Goal: Task Accomplishment & Management: Manage account settings

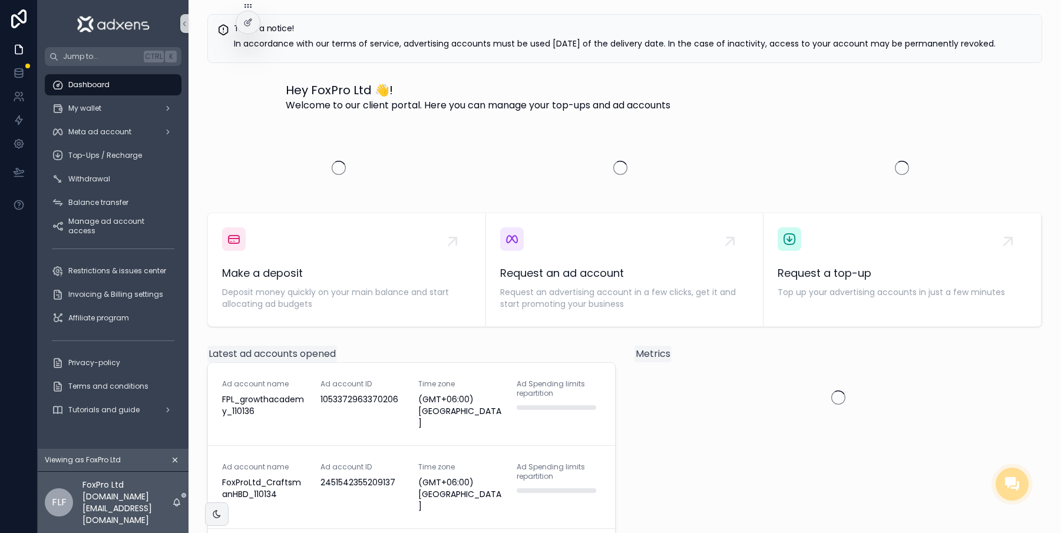
scroll to position [0, 11]
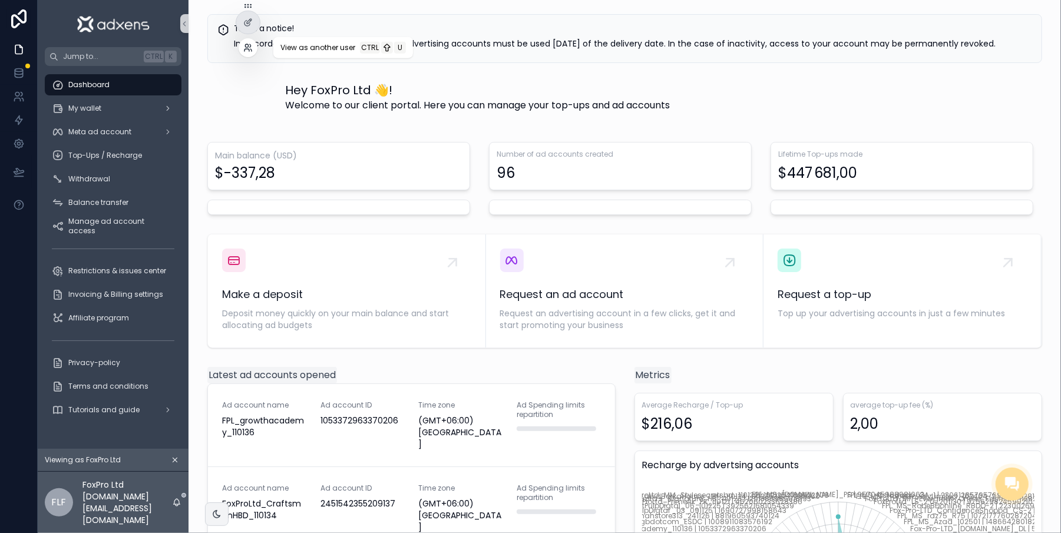
click at [251, 51] on icon at bounding box center [250, 50] width 1 height 2
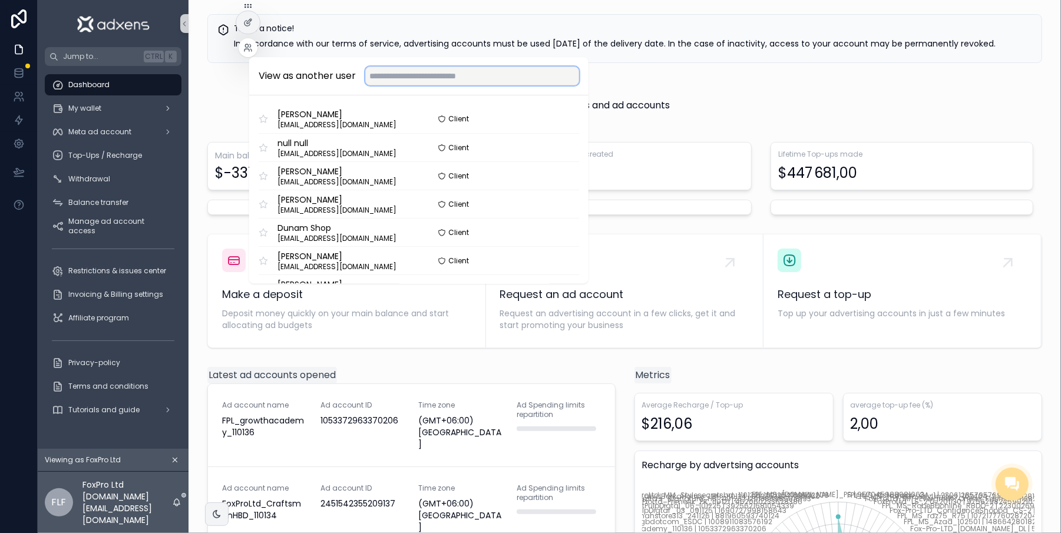
click at [365, 84] on input "text" at bounding box center [472, 76] width 214 height 19
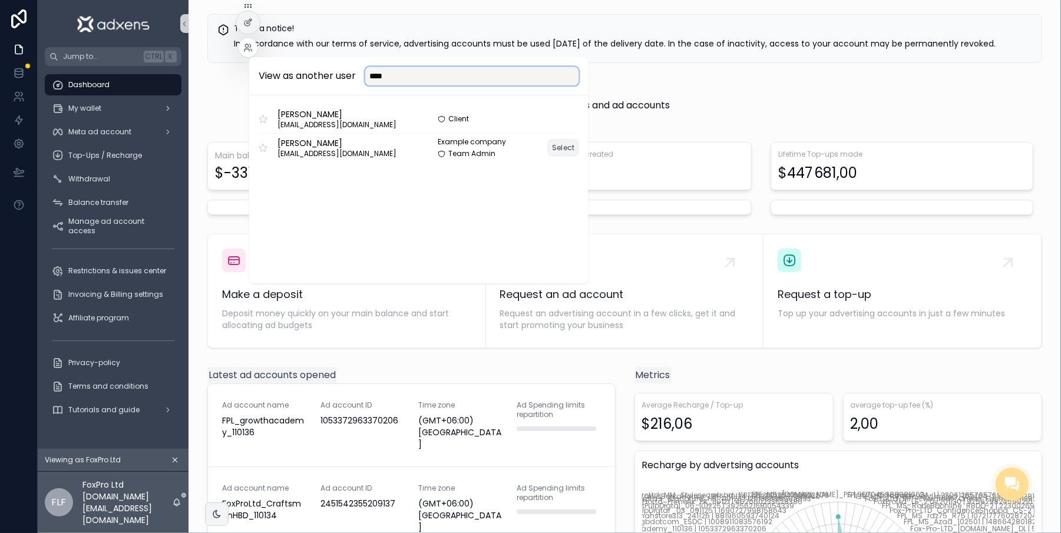
type input "****"
click at [556, 151] on button "Select" at bounding box center [563, 147] width 31 height 17
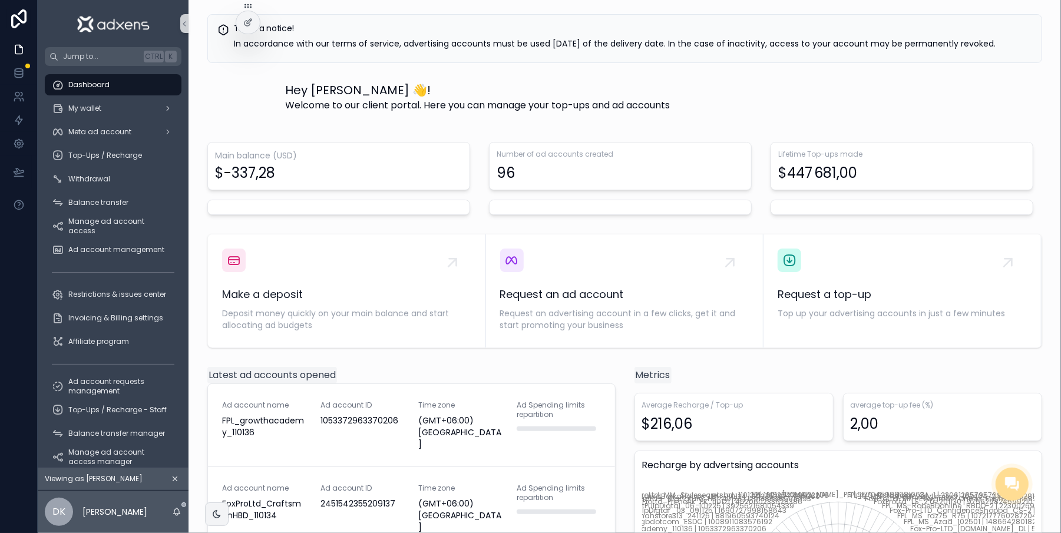
scroll to position [0, 11]
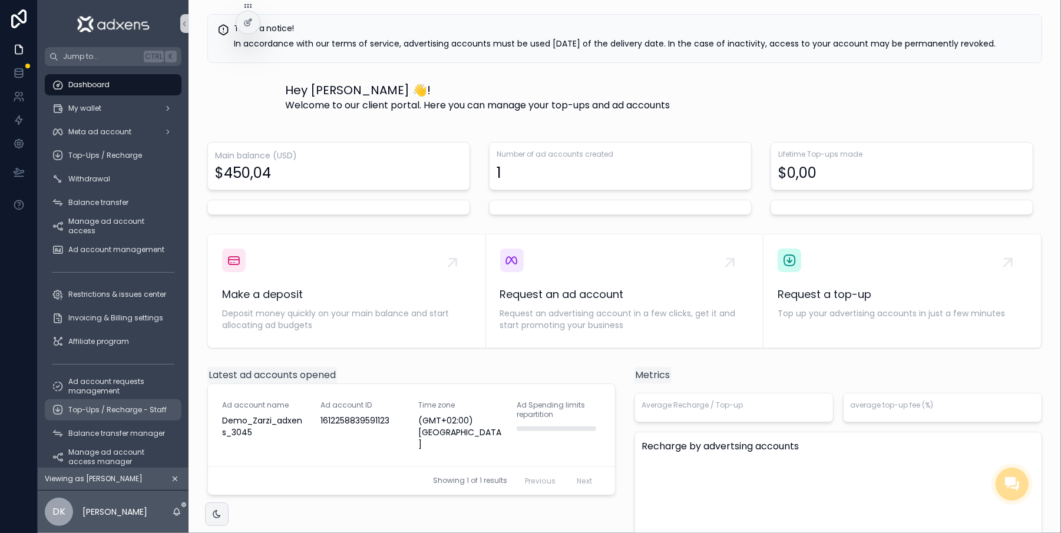
click at [100, 404] on div "Top-Ups / Recharge - Staff" at bounding box center [113, 410] width 123 height 19
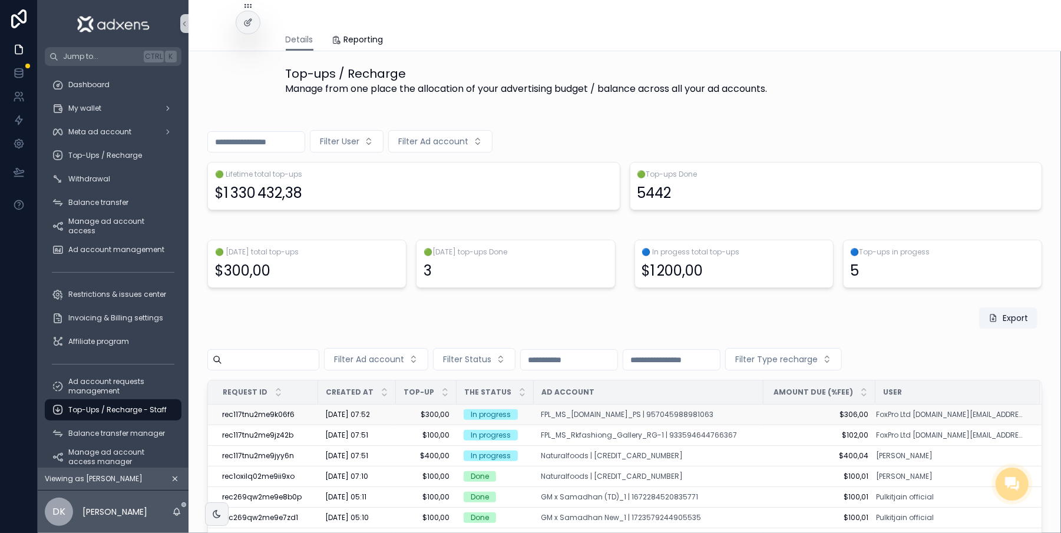
click at [411, 418] on span "$300,00" at bounding box center [426, 414] width 47 height 9
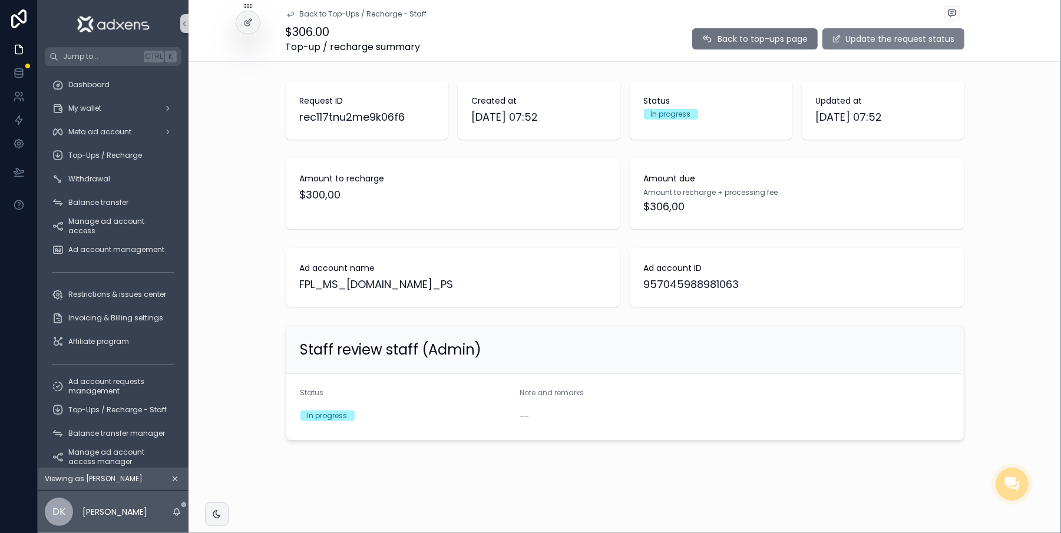
click at [863, 47] on button "Update the request status" at bounding box center [893, 38] width 142 height 21
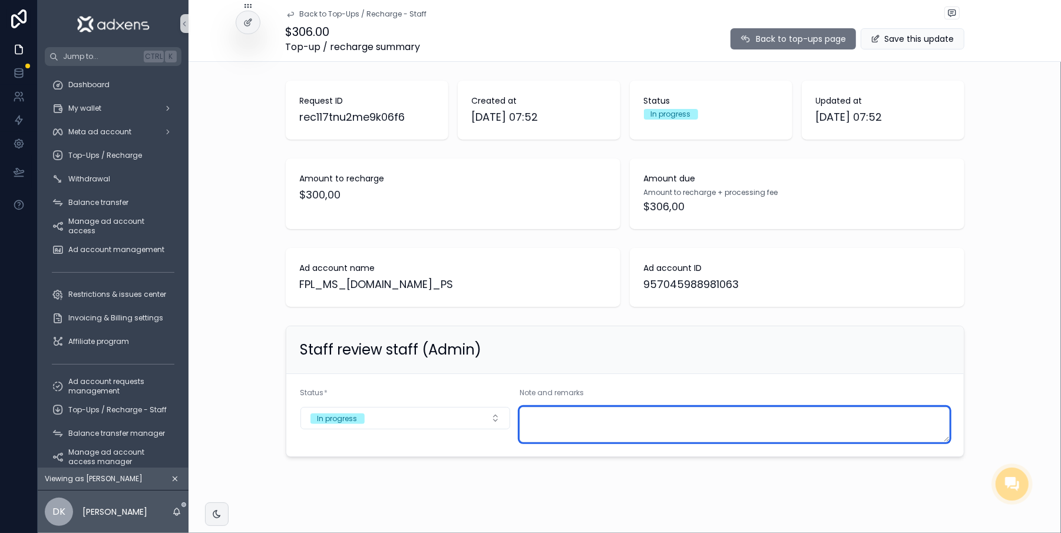
click at [598, 432] on textarea "scrollable content" at bounding box center [734, 424] width 429 height 35
type textarea "*"
type textarea "**********"
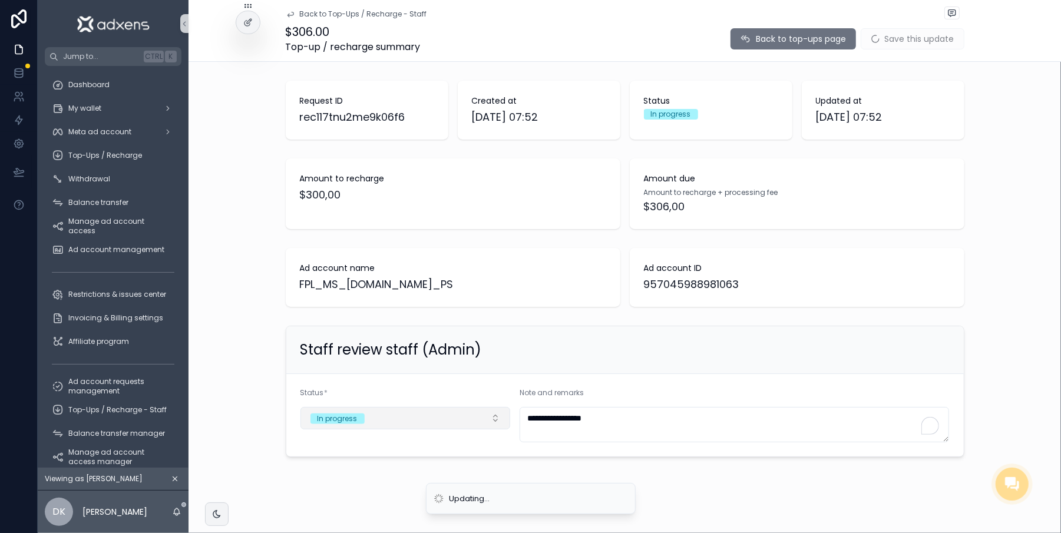
click at [429, 418] on button "In progress" at bounding box center [405, 418] width 210 height 22
click at [345, 507] on div "failed" at bounding box center [400, 503] width 204 height 18
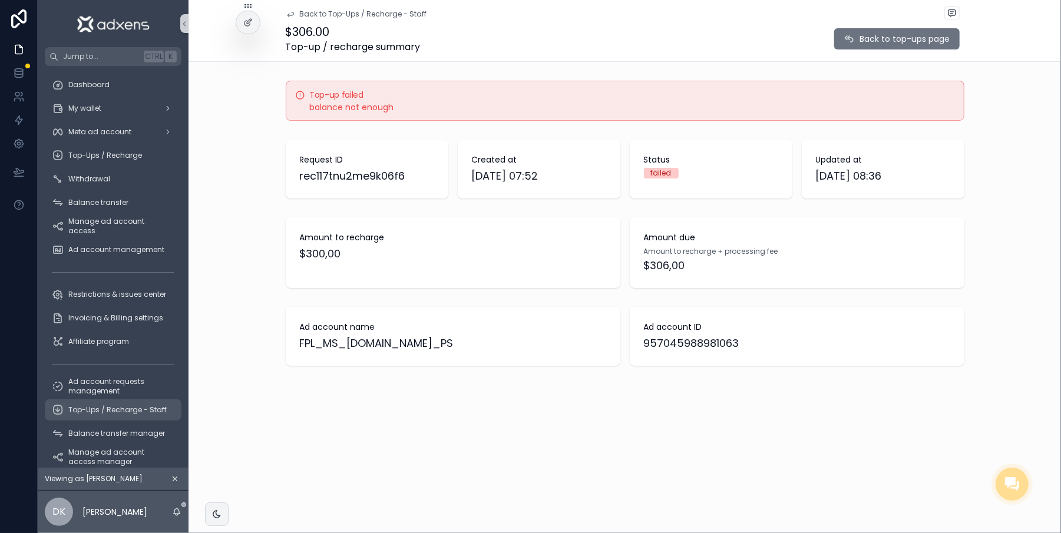
click at [92, 403] on div "Top-Ups / Recharge - Staff" at bounding box center [113, 410] width 123 height 19
